Goal: Information Seeking & Learning: Check status

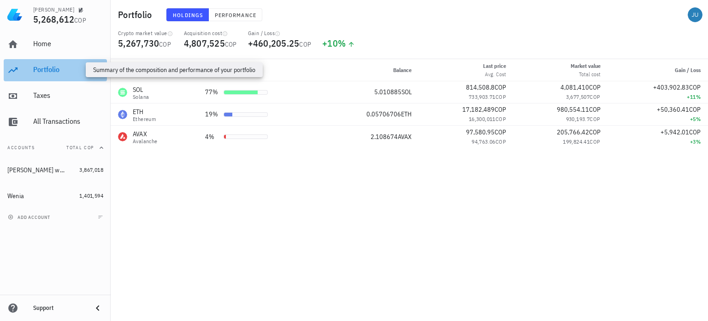
click at [63, 66] on div "Portfolio" at bounding box center [68, 69] width 70 height 9
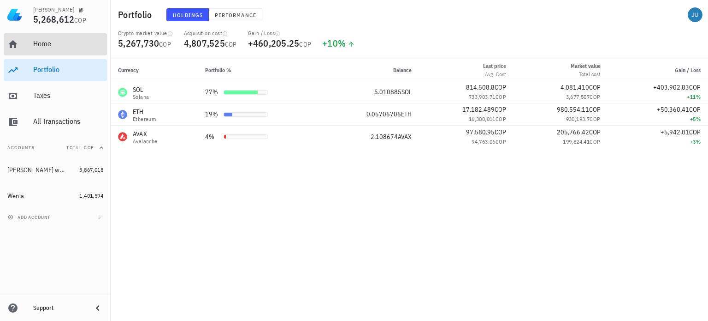
click at [49, 48] on div "Home" at bounding box center [68, 44] width 70 height 21
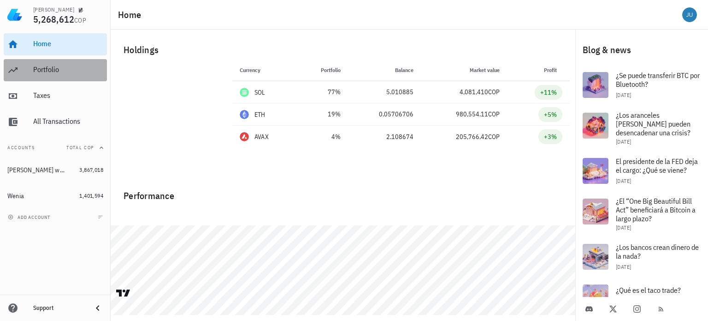
click at [53, 75] on div "Portfolio" at bounding box center [68, 69] width 70 height 21
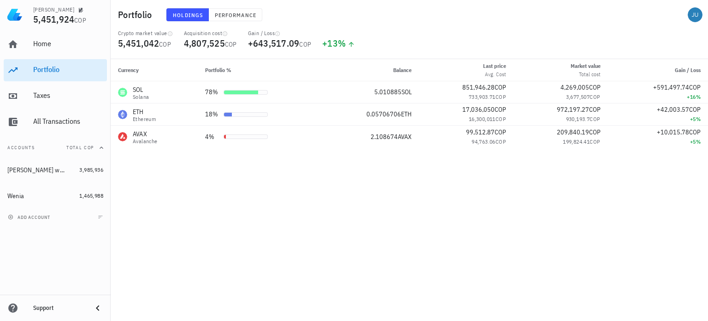
click at [255, 229] on div "Currency Portfolio % Balance Last price Avg. Cost Market value Total cost Gain …" at bounding box center [410, 190] width 598 height 262
click at [305, 188] on div "Currency Portfolio % Balance Last price Avg. Cost Market value Total cost Gain …" at bounding box center [410, 190] width 598 height 262
click at [255, 196] on div "Currency Portfolio % Balance Last price Avg. Cost Market value Total cost Gain …" at bounding box center [410, 190] width 598 height 262
drag, startPoint x: 198, startPoint y: 180, endPoint x: 344, endPoint y: 237, distance: 156.0
click at [344, 237] on div "Currency Portfolio % Balance Last price Avg. Cost Market value Total cost Gain …" at bounding box center [410, 190] width 598 height 262
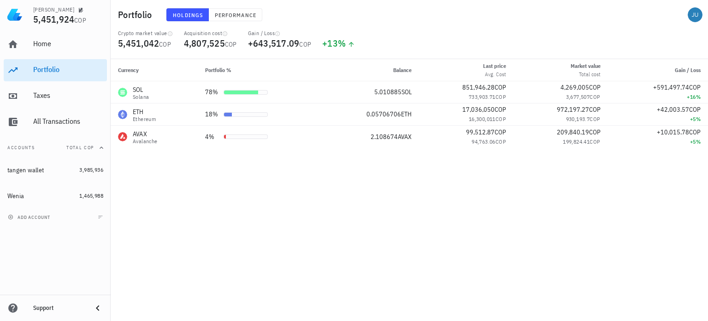
drag, startPoint x: 288, startPoint y: 153, endPoint x: 320, endPoint y: 166, distance: 34.2
click at [320, 166] on div "Currency Portfolio % Balance Last price Avg. Cost Market value Total cost Gain …" at bounding box center [410, 190] width 598 height 262
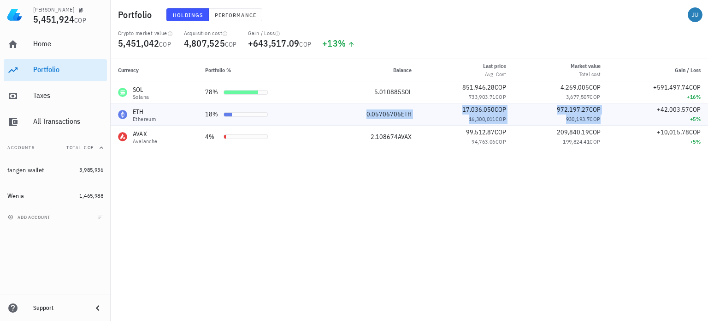
drag, startPoint x: 365, startPoint y: 117, endPoint x: 650, endPoint y: 113, distance: 285.5
click at [650, 113] on tr "ETH Ethereum 18% 0.05706706 ETH 17,036,050 COP 16,300,011 COP 972,197.27 COP 93…" at bounding box center [410, 114] width 598 height 22
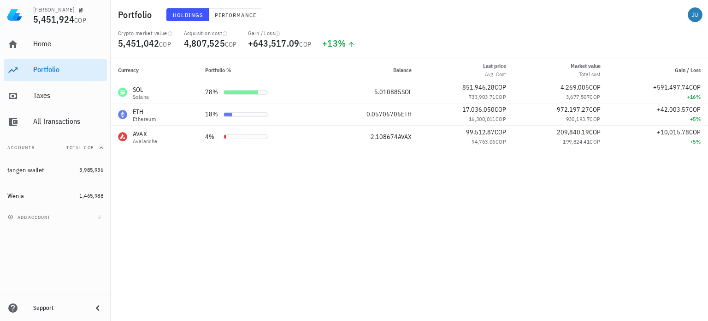
click at [285, 210] on div "Currency Portfolio % Balance Last price Avg. Cost Market value Total cost Gain …" at bounding box center [410, 190] width 598 height 262
click at [230, 14] on span "Performance" at bounding box center [235, 15] width 42 height 7
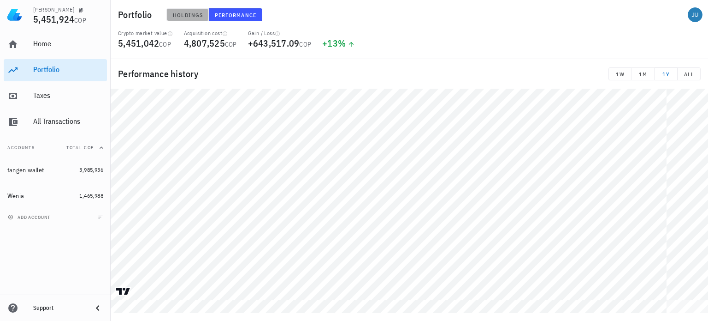
click at [182, 15] on span "Holdings" at bounding box center [187, 15] width 30 height 7
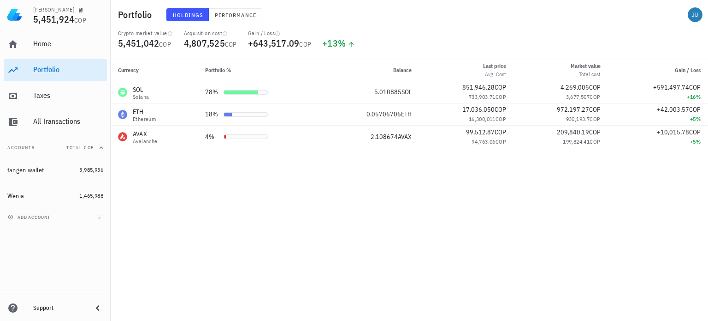
click at [245, 174] on div "Currency Portfolio % Balance Last price Avg. Cost Market value Total cost Gain …" at bounding box center [410, 190] width 598 height 262
click at [470, 95] on span "733,903.71" at bounding box center [482, 96] width 27 height 7
click at [480, 181] on div "Currency Portfolio % Balance Last price Avg. Cost Market value Total cost Gain …" at bounding box center [410, 190] width 598 height 262
drag, startPoint x: 466, startPoint y: 95, endPoint x: 509, endPoint y: 98, distance: 43.4
click at [509, 98] on td "851,946.28 COP 733,903.71 COP" at bounding box center [466, 92] width 95 height 22
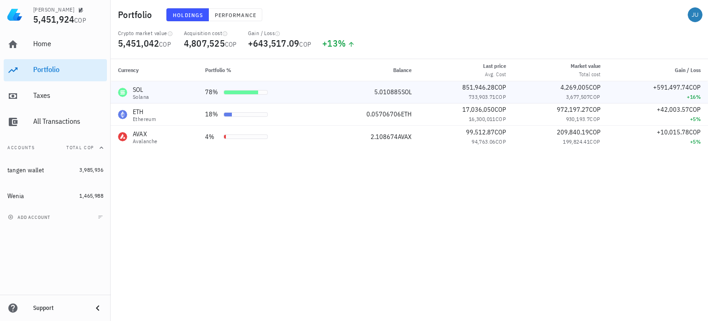
drag, startPoint x: 563, startPoint y: 98, endPoint x: 604, endPoint y: 99, distance: 41.1
click at [604, 99] on td "4,269,005 COP 3,677,507 COP" at bounding box center [561, 92] width 95 height 22
click at [373, 251] on div "Currency Portfolio % Balance Last price Avg. Cost Market value Total cost Gain …" at bounding box center [410, 190] width 598 height 262
click at [257, 201] on div "Currency Portfolio % Balance Last price Avg. Cost Market value Total cost Gain …" at bounding box center [410, 190] width 598 height 262
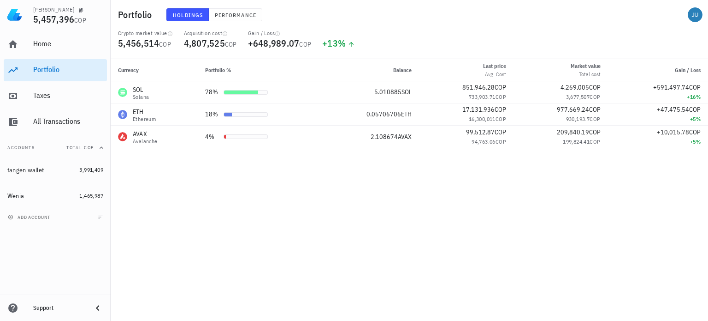
click at [315, 189] on div "Currency Portfolio % Balance Last price Avg. Cost Market value Total cost Gain …" at bounding box center [410, 190] width 598 height 262
click at [285, 204] on div "Currency Portfolio % Balance Last price Avg. Cost Market value Total cost Gain …" at bounding box center [410, 190] width 598 height 262
